Goal: Find specific page/section: Find specific page/section

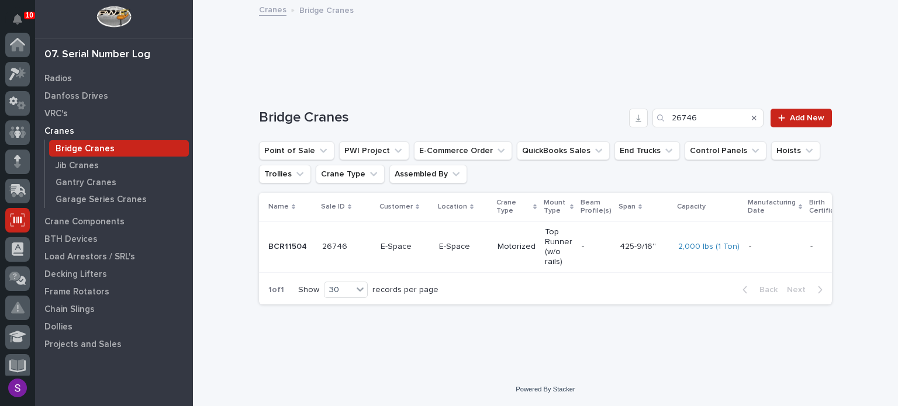
scroll to position [175, 0]
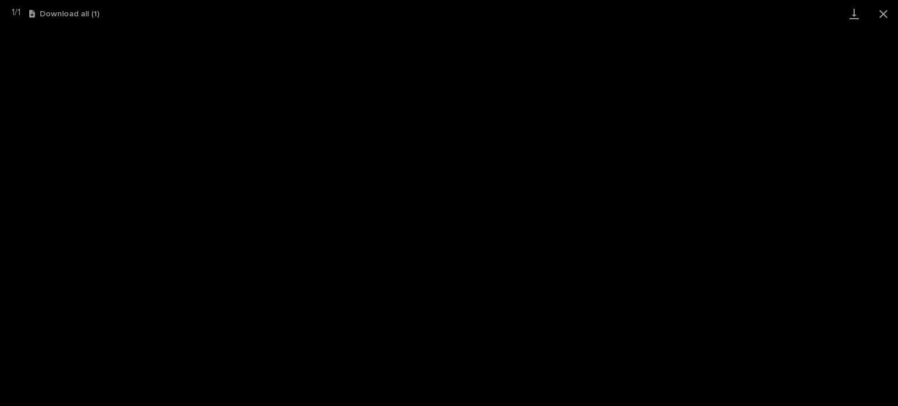
scroll to position [29, 0]
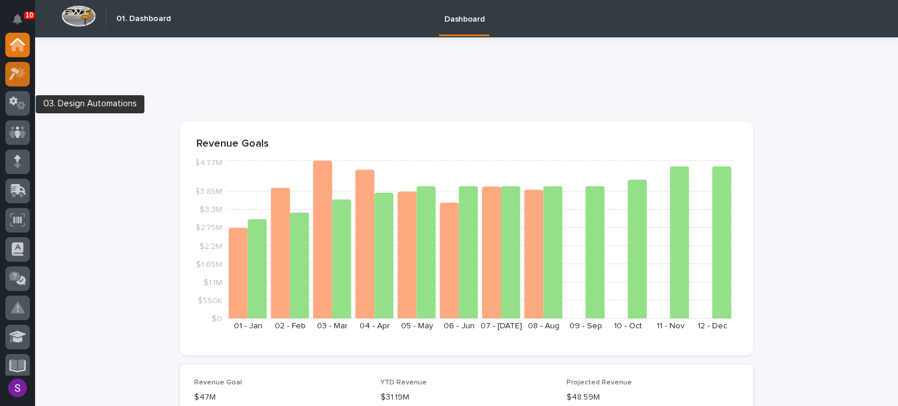
click at [13, 74] on icon at bounding box center [14, 74] width 11 height 13
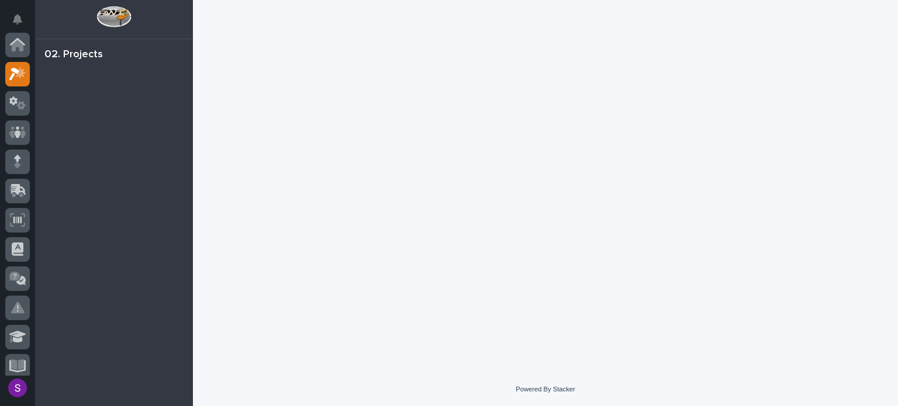
scroll to position [29, 0]
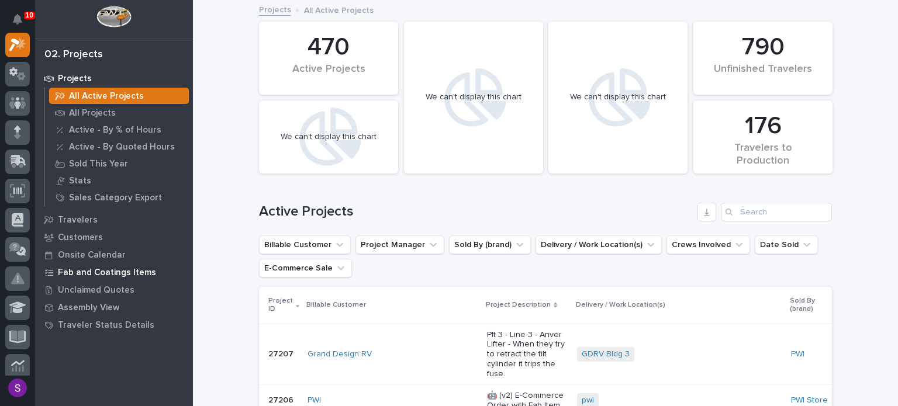
click at [120, 275] on p "Fab and Coatings Items" at bounding box center [107, 273] width 98 height 11
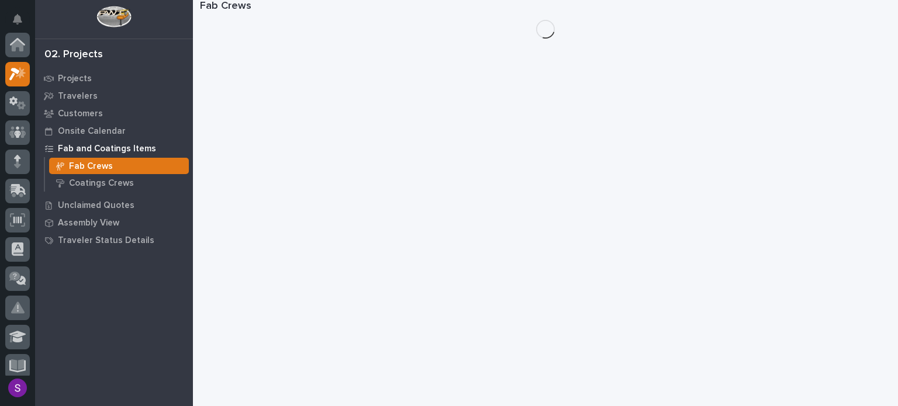
scroll to position [29, 0]
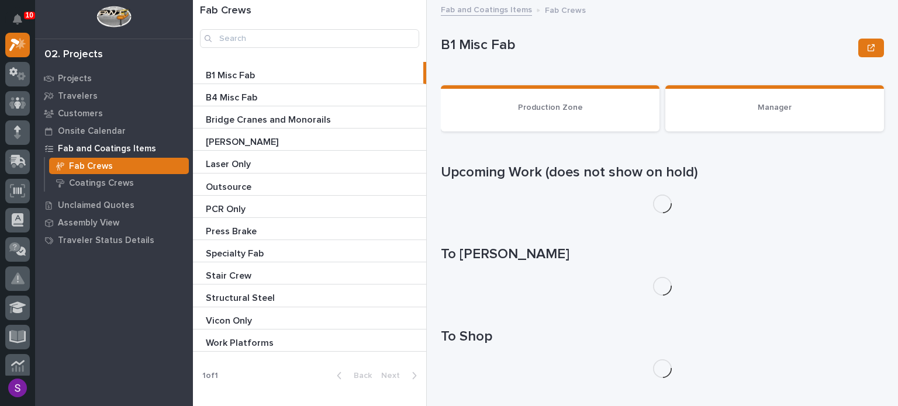
click at [295, 121] on p "Bridge Cranes and Monorails" at bounding box center [269, 118] width 127 height 13
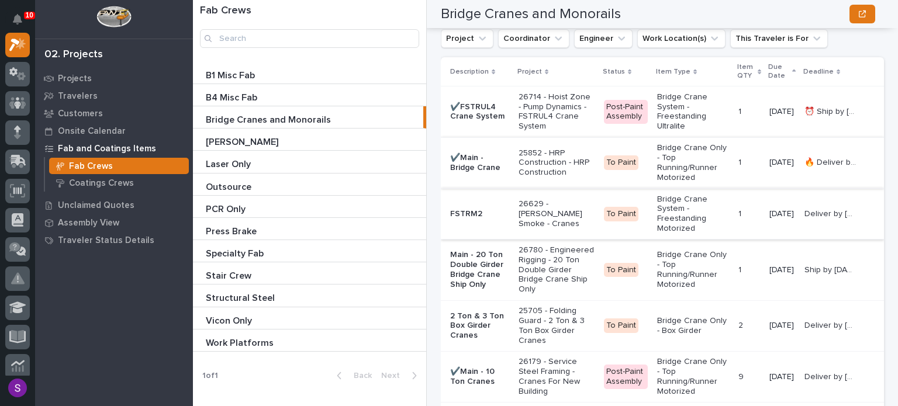
scroll to position [1999, 0]
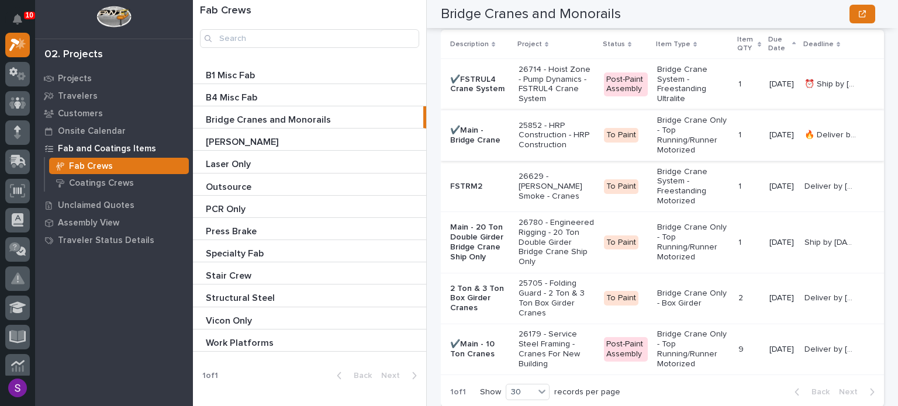
click at [536, 318] on p "25705 - Folding Guard - 2 Ton & 3 Ton Box Girder Cranes" at bounding box center [557, 298] width 76 height 39
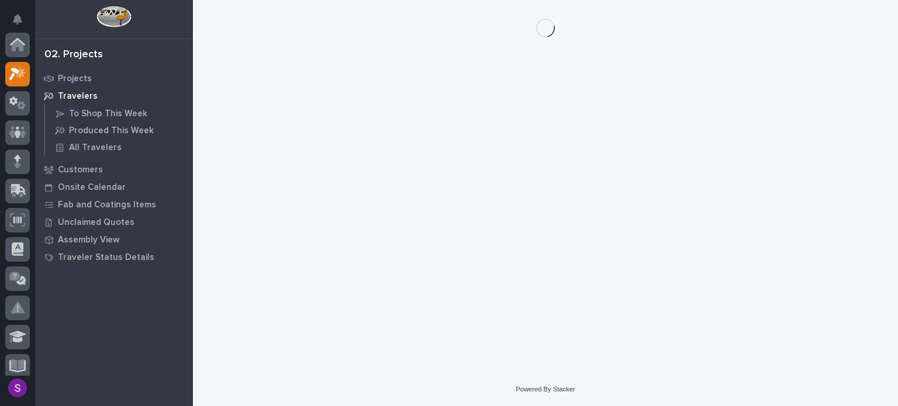
scroll to position [29, 0]
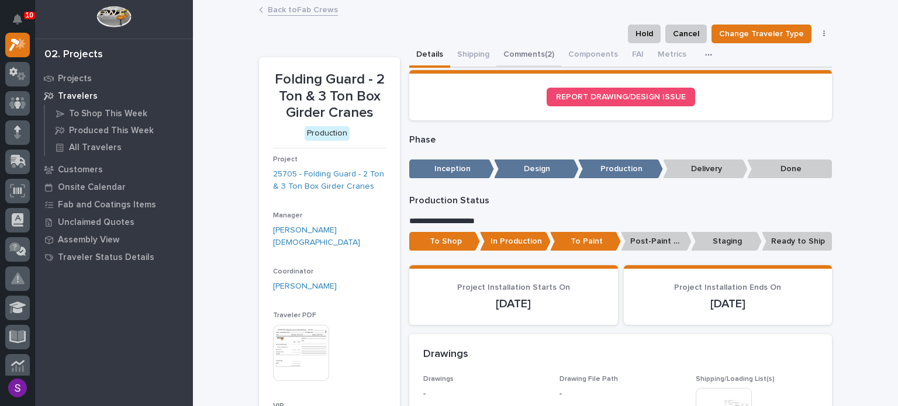
click at [517, 56] on button "Comments (2)" at bounding box center [529, 55] width 65 height 25
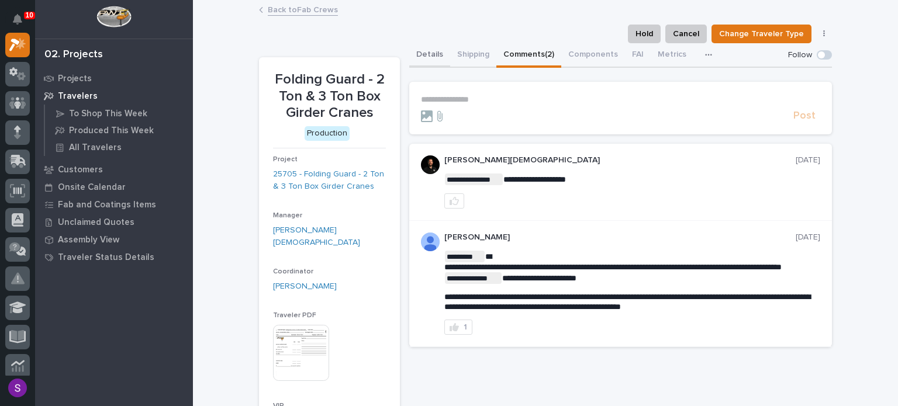
click at [425, 57] on button "Details" at bounding box center [429, 55] width 41 height 25
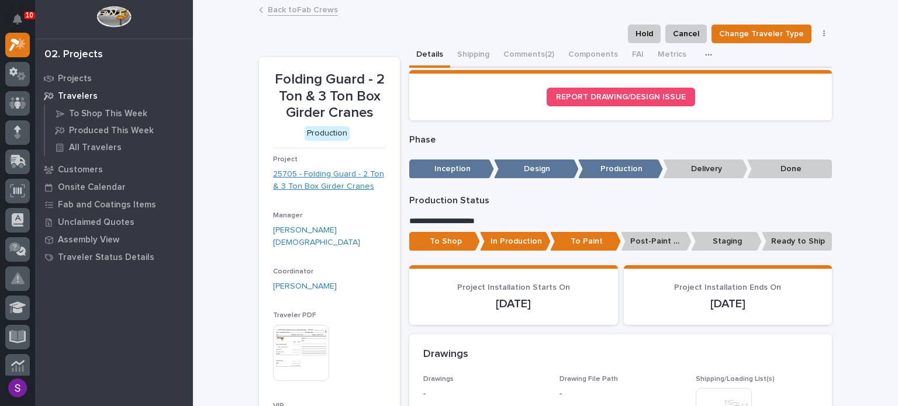
click at [339, 175] on link "25705 - Folding Guard - 2 Ton & 3 Ton Box Girder Cranes" at bounding box center [329, 180] width 113 height 25
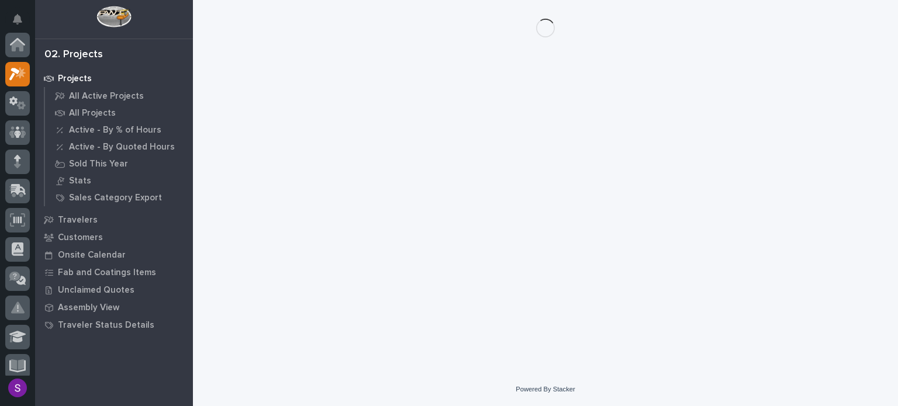
scroll to position [29, 0]
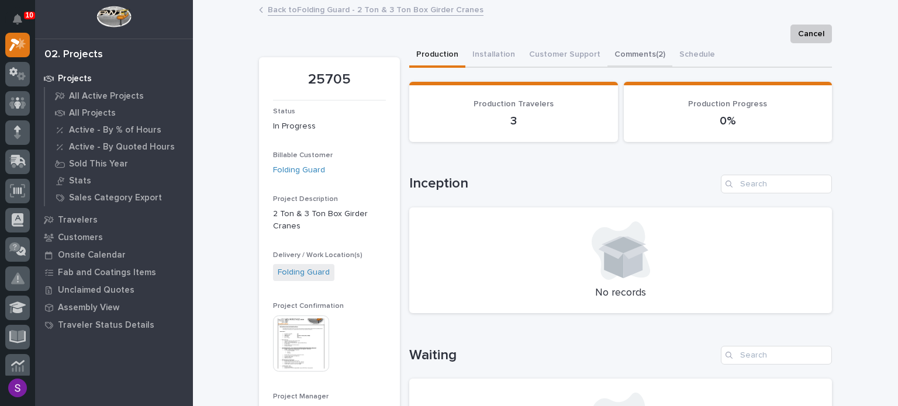
click at [621, 50] on button "Comments (2)" at bounding box center [640, 55] width 65 height 25
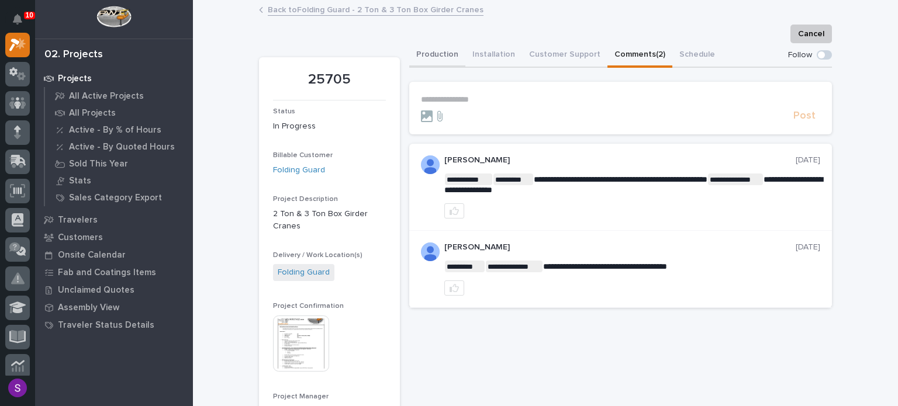
click at [437, 60] on button "Production" at bounding box center [437, 55] width 56 height 25
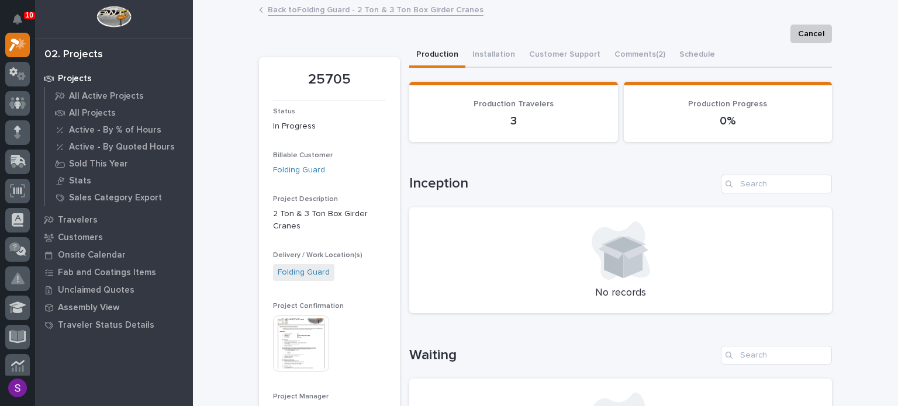
click at [309, 336] on img at bounding box center [301, 344] width 56 height 56
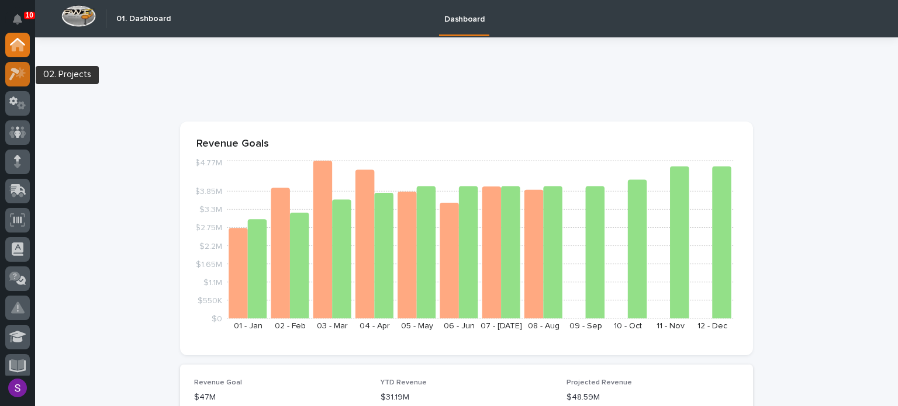
click at [24, 63] on div at bounding box center [17, 74] width 25 height 25
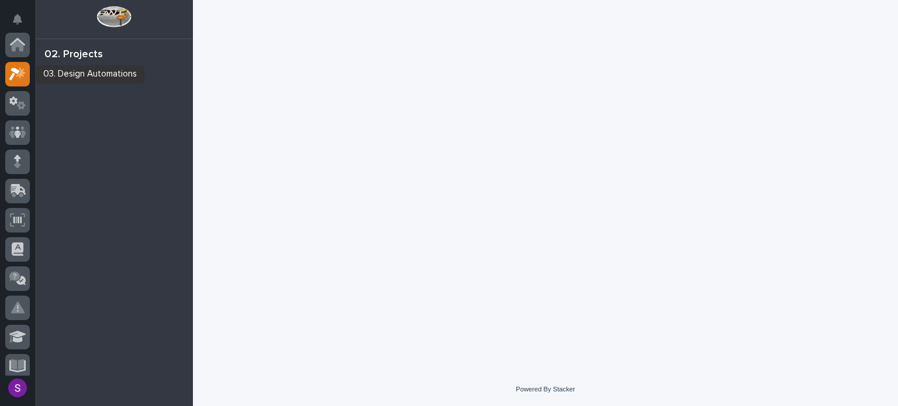
scroll to position [29, 0]
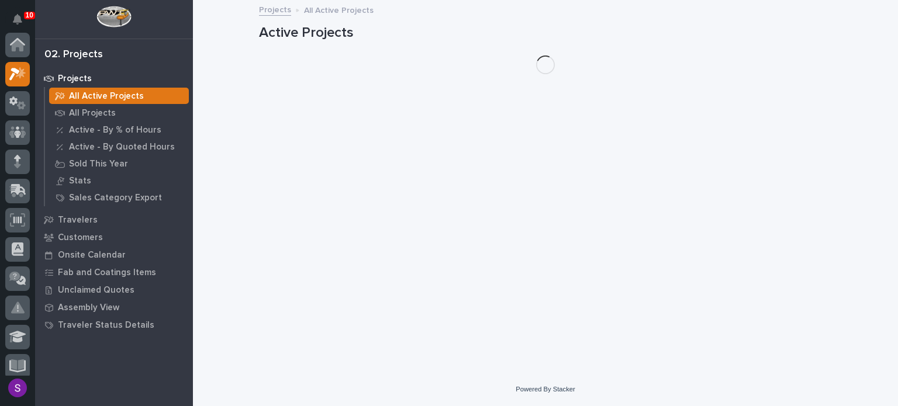
scroll to position [29, 0]
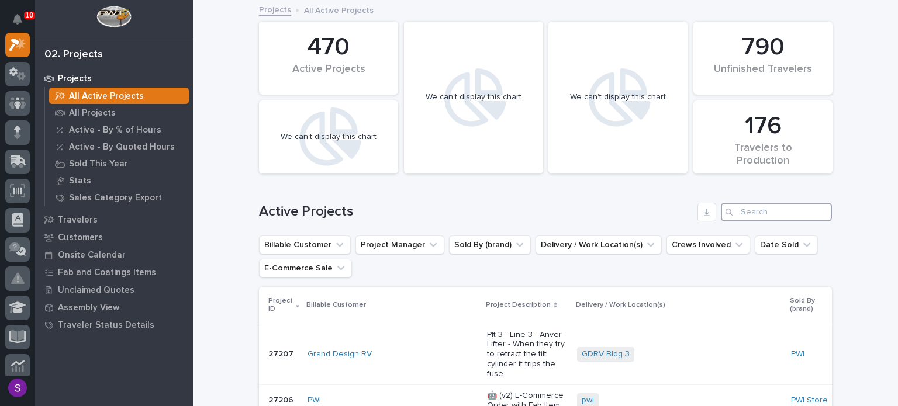
click at [760, 216] on input "Search" at bounding box center [776, 212] width 111 height 19
paste input "25852"
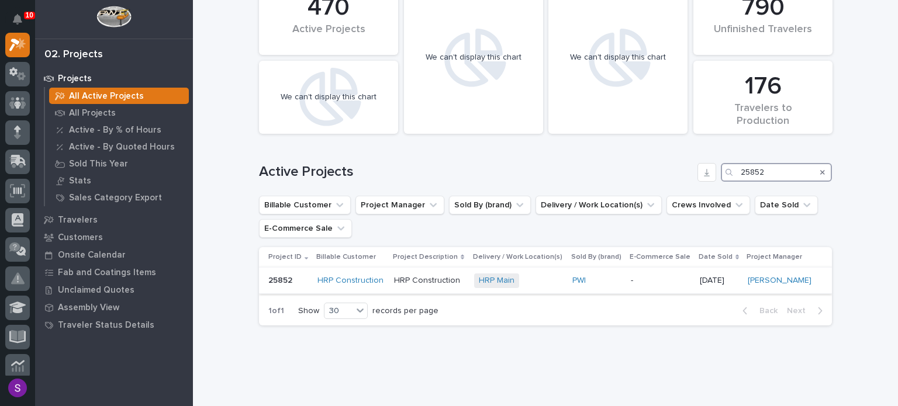
scroll to position [58, 0]
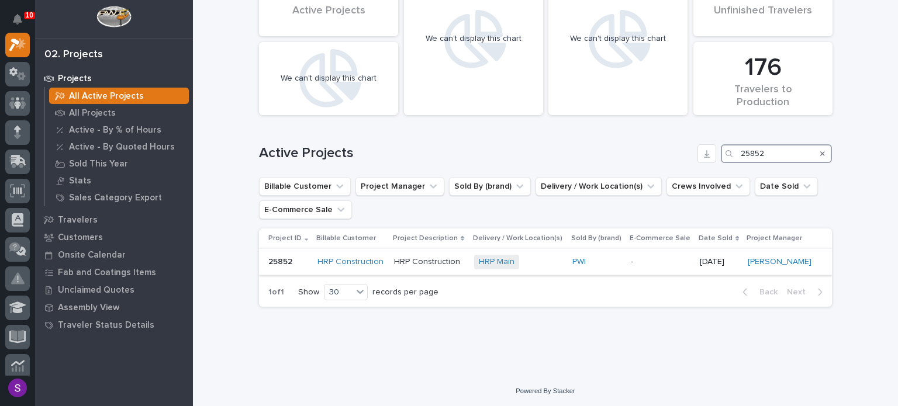
type input "25852"
click at [626, 256] on td "-" at bounding box center [660, 262] width 69 height 26
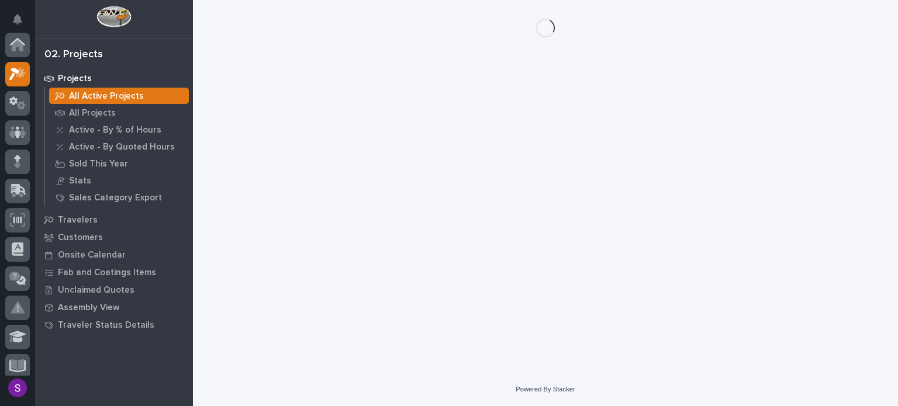
scroll to position [29, 0]
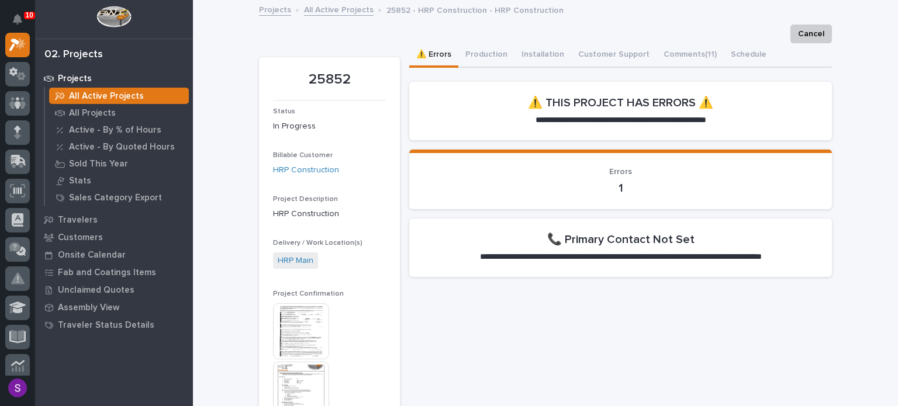
click at [290, 355] on img at bounding box center [301, 332] width 56 height 56
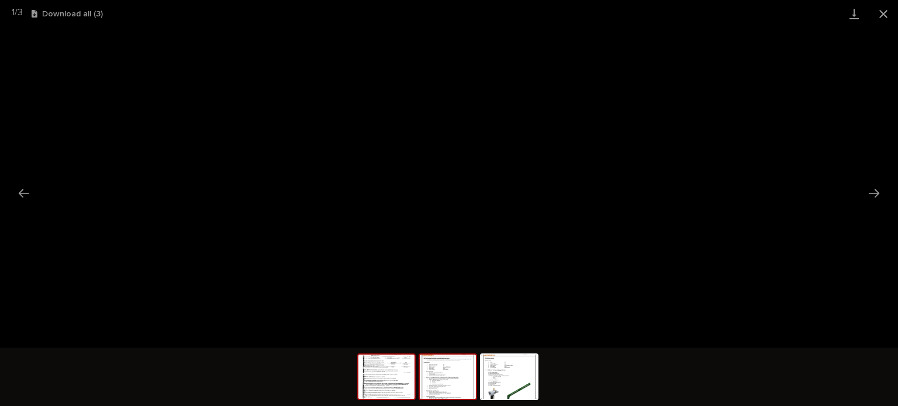
click at [449, 371] on img at bounding box center [448, 377] width 56 height 44
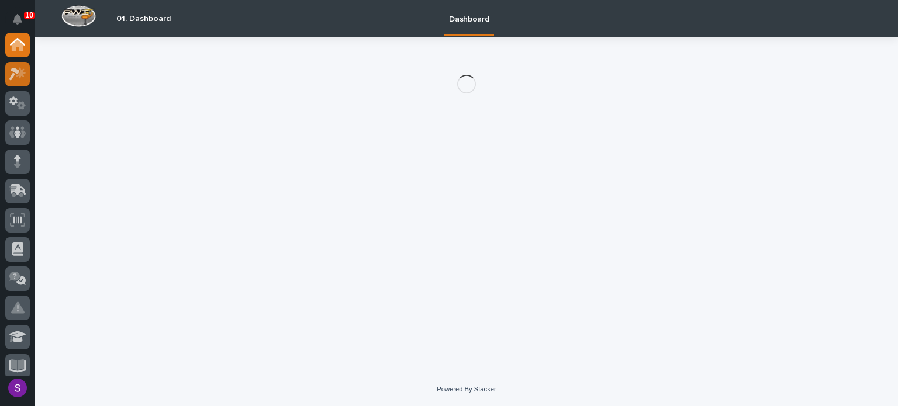
click at [13, 81] on div at bounding box center [17, 74] width 25 height 25
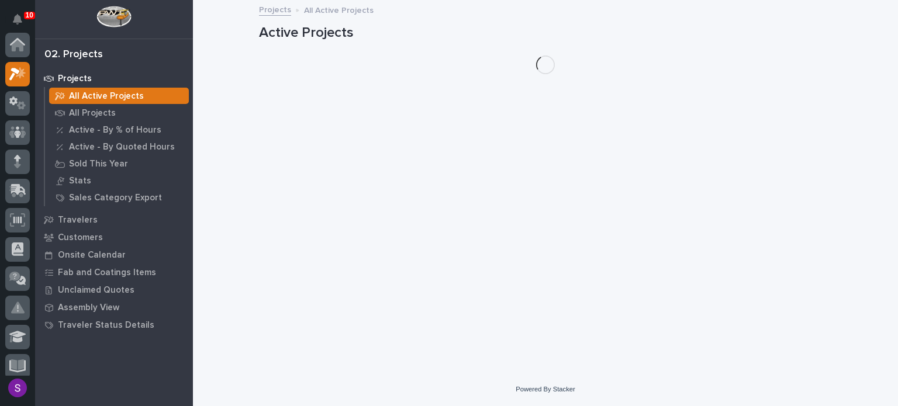
scroll to position [29, 0]
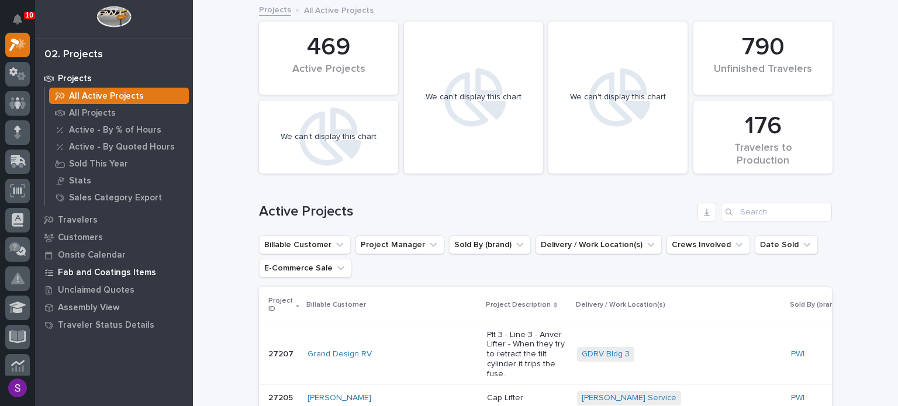
click at [103, 267] on div "Fab and Coatings Items" at bounding box center [114, 272] width 152 height 16
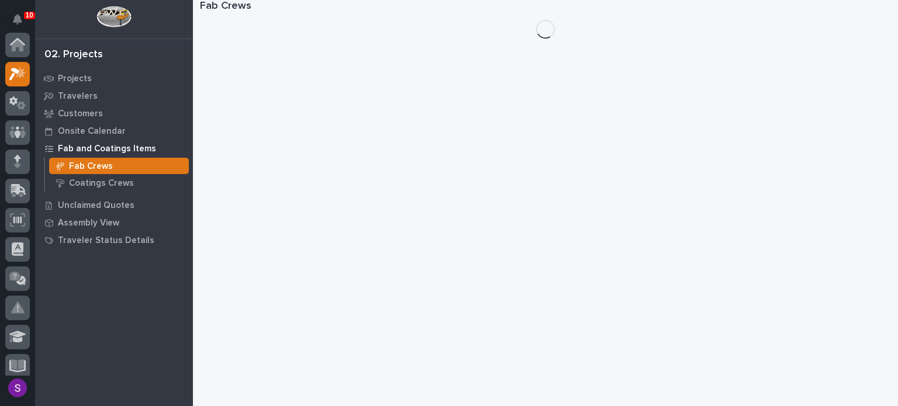
scroll to position [29, 0]
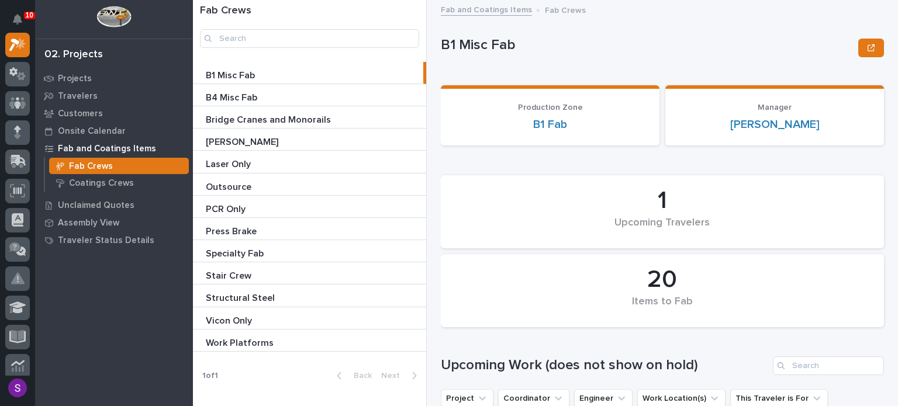
click at [249, 119] on p "Bridge Cranes and Monorails" at bounding box center [269, 118] width 127 height 13
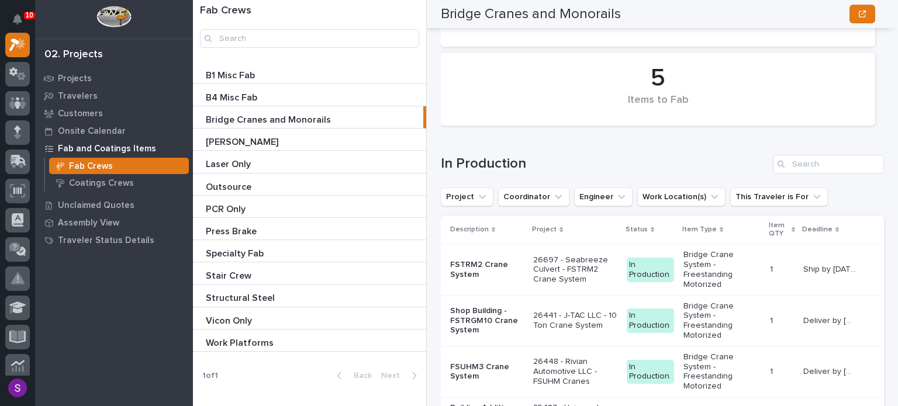
scroll to position [1579, 0]
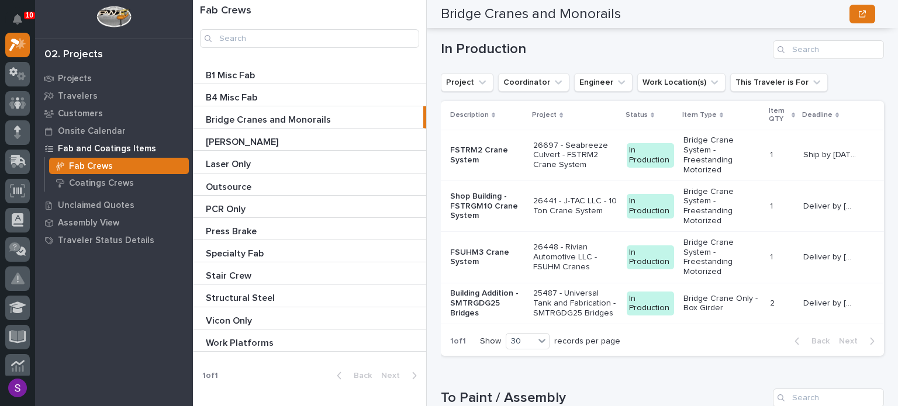
click at [601, 315] on p "25487 - Universal Tank and Fabrication - SMTRGDG25 Bridges" at bounding box center [575, 303] width 84 height 29
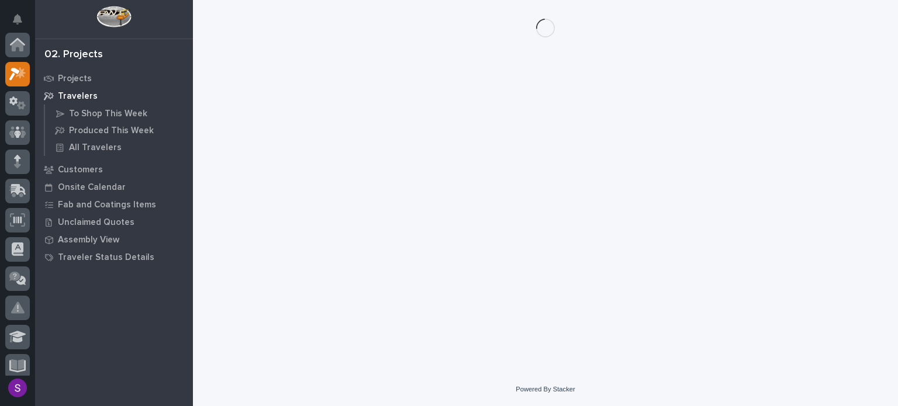
scroll to position [29, 0]
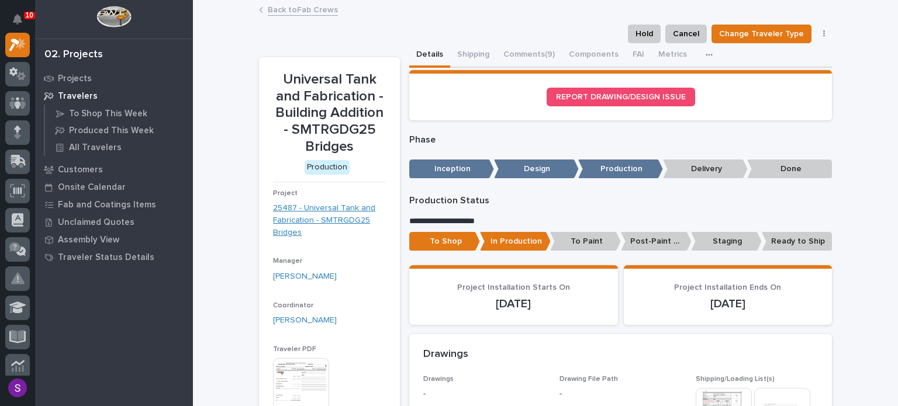
click at [318, 218] on link "25487 - Universal Tank and Fabrication - SMTRGDG25 Bridges" at bounding box center [329, 220] width 113 height 36
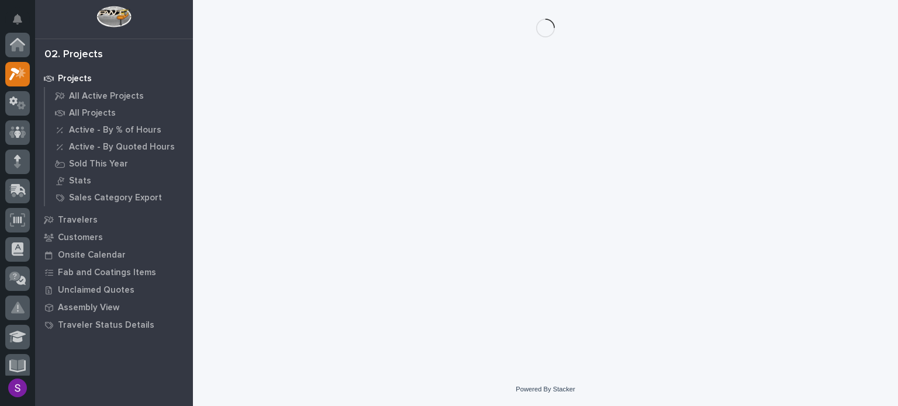
scroll to position [29, 0]
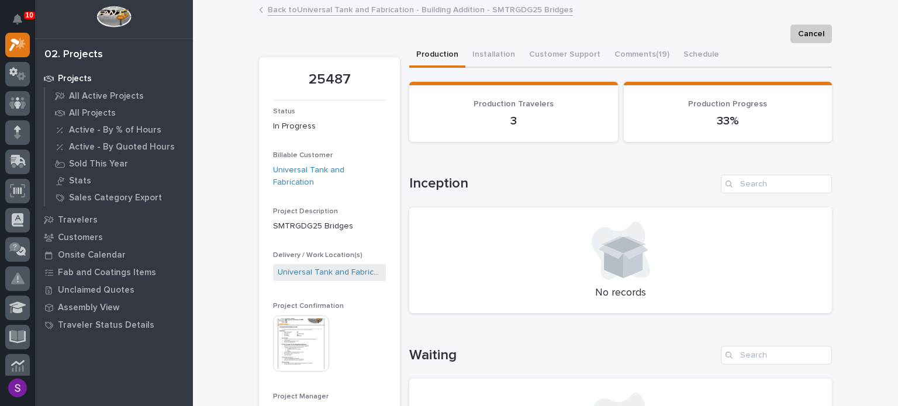
click at [315, 316] on img at bounding box center [301, 344] width 56 height 56
